Goal: Find specific page/section: Locate a particular part of the current website

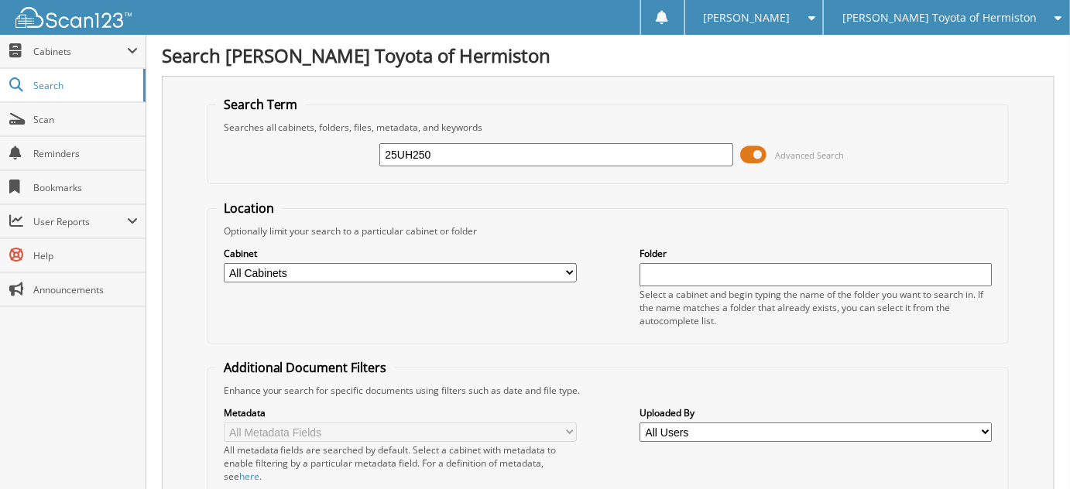
type input "25UH250"
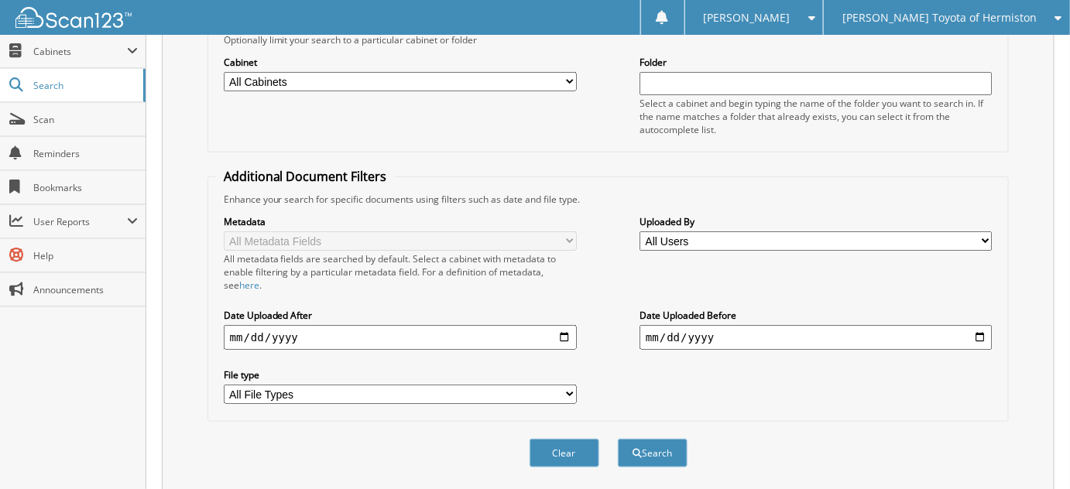
scroll to position [351, 0]
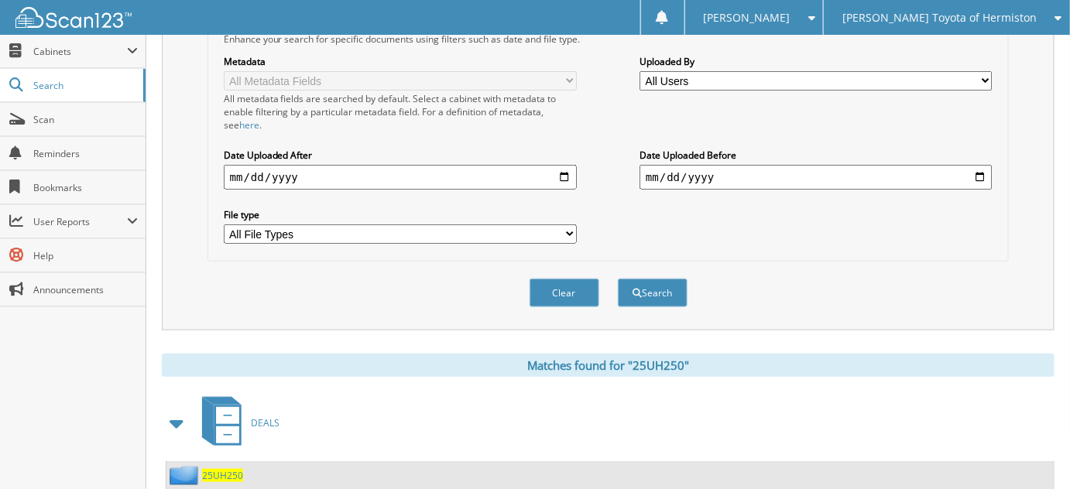
click at [224, 469] on span "25UH250" at bounding box center [222, 475] width 41 height 13
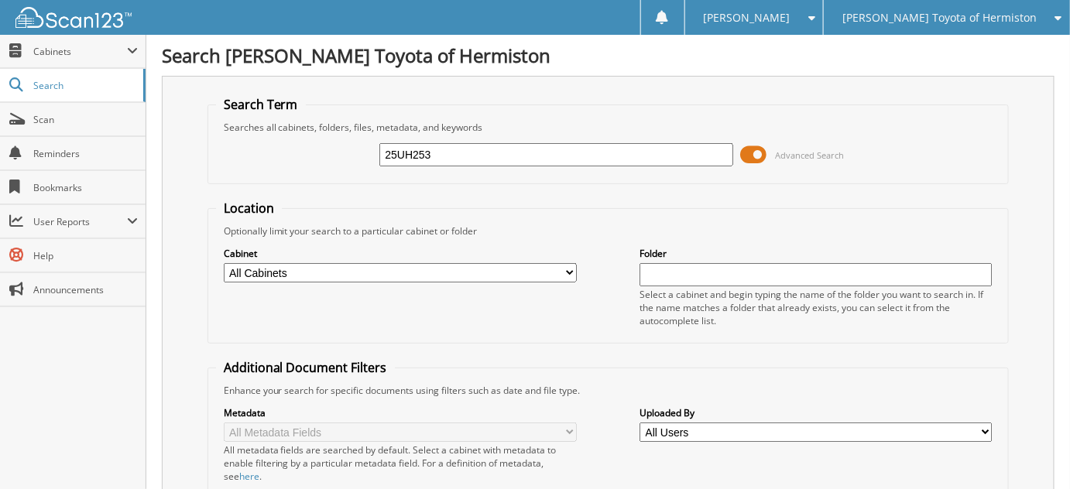
type input "25UH253"
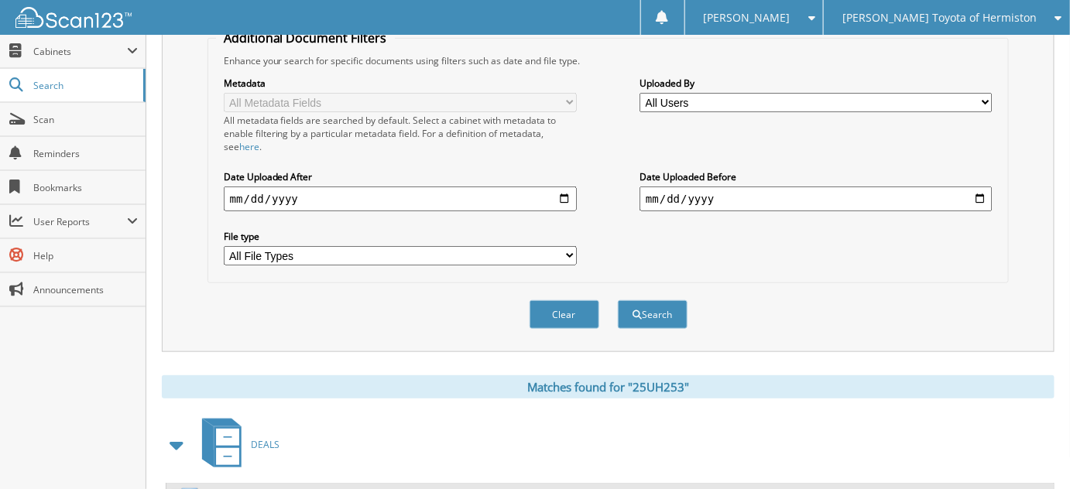
scroll to position [391, 0]
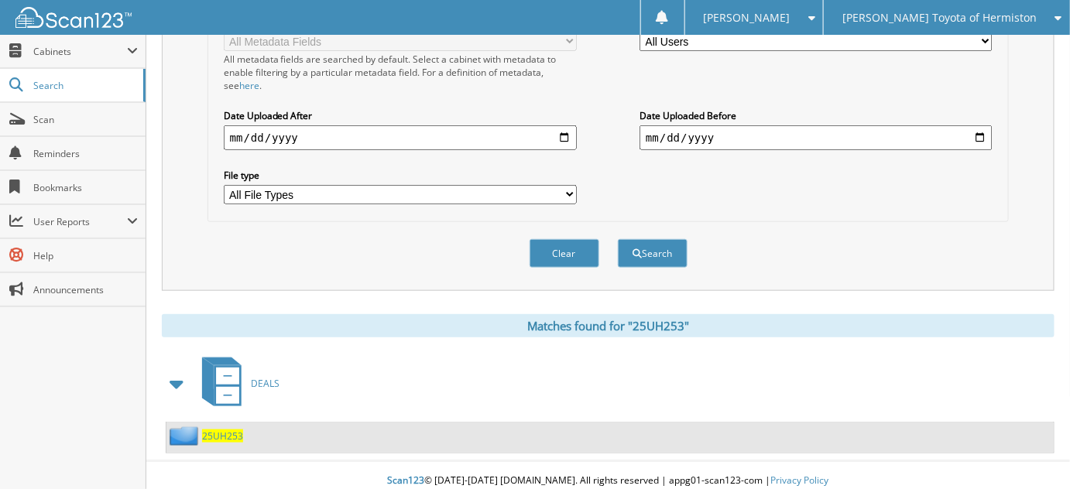
click at [221, 430] on span "25UH253" at bounding box center [222, 436] width 41 height 13
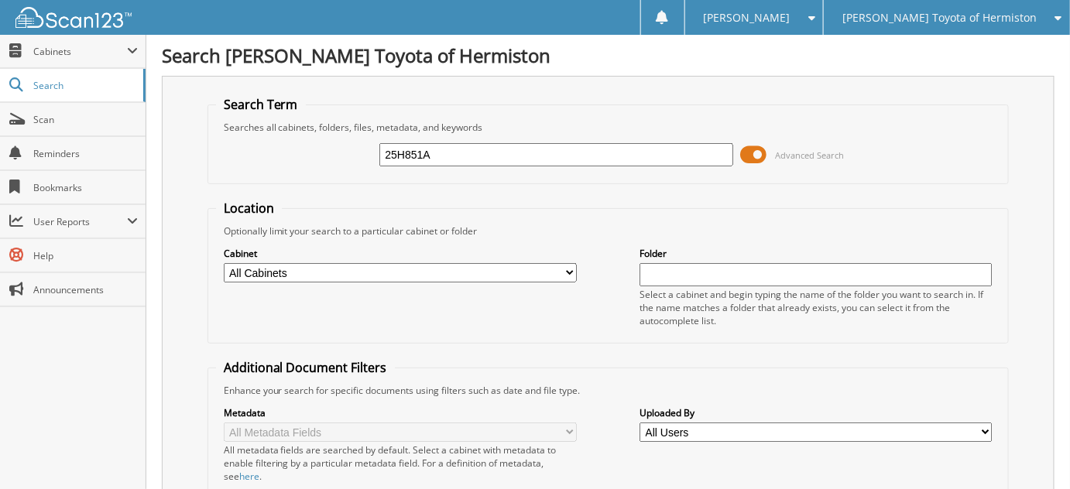
type input "25H851A"
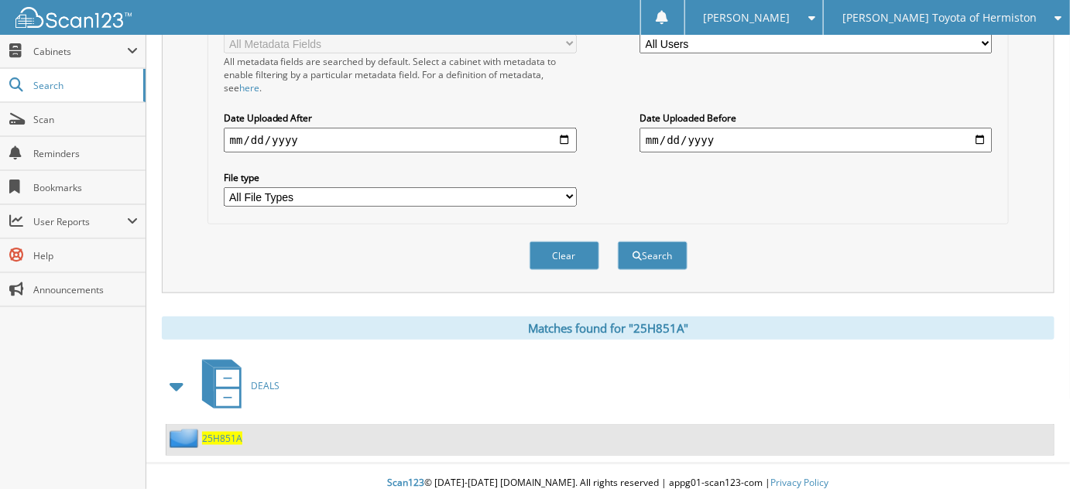
scroll to position [391, 0]
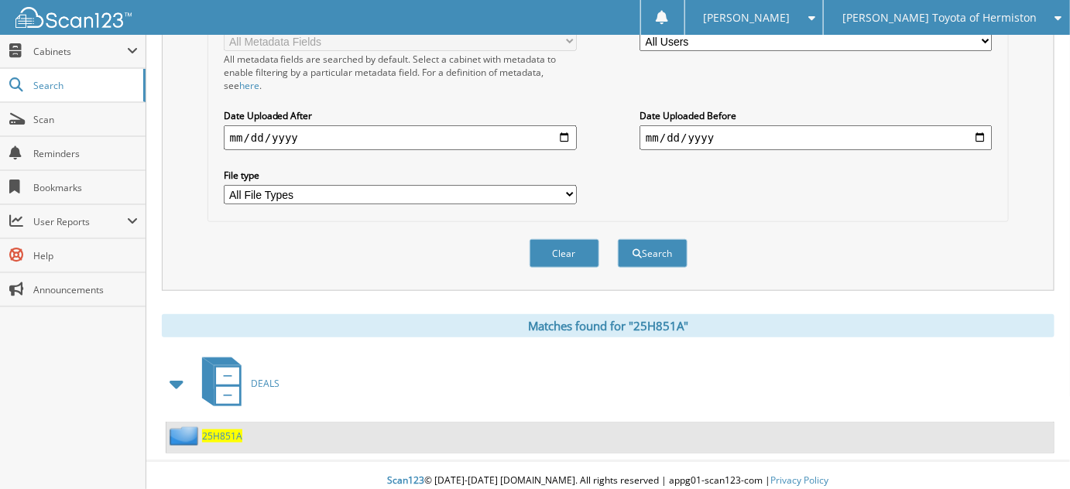
click at [229, 430] on span "25H851A" at bounding box center [222, 436] width 40 height 13
